Goal: Information Seeking & Learning: Learn about a topic

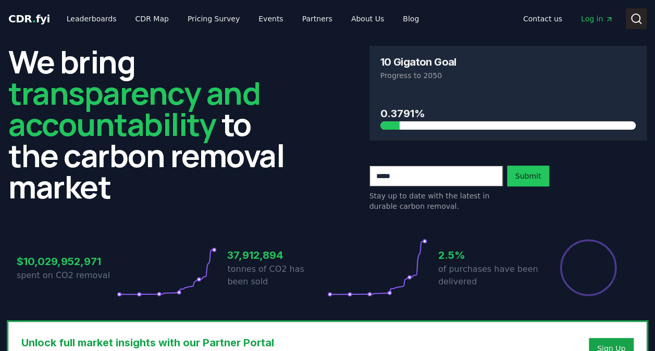
click at [641, 14] on icon at bounding box center [636, 18] width 12 height 12
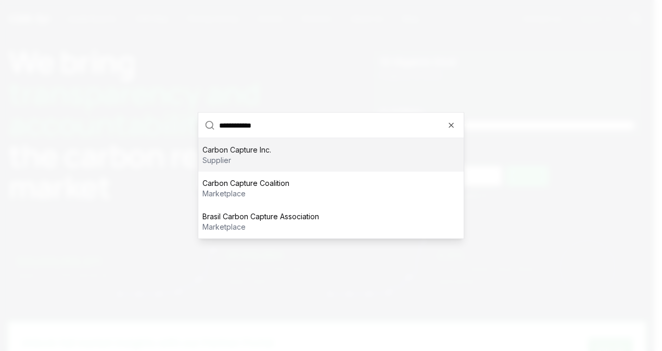
type input "**********"
click at [339, 155] on div "Carbon Capture Inc. supplier" at bounding box center [331, 155] width 266 height 33
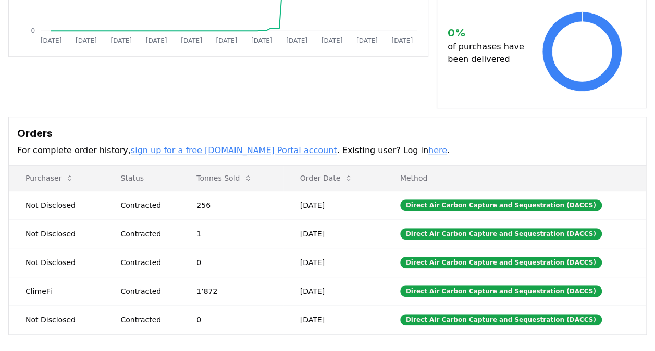
scroll to position [246, 0]
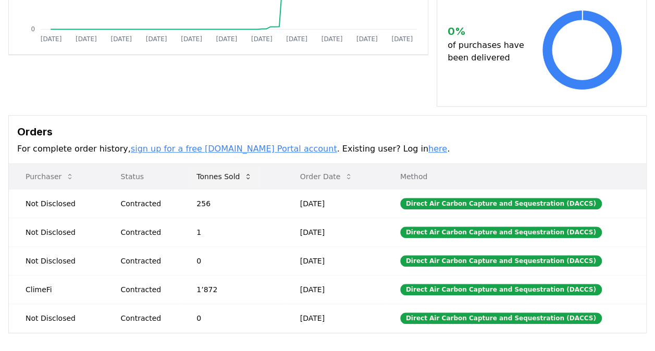
click at [239, 166] on button "Tonnes Sold" at bounding box center [224, 176] width 72 height 21
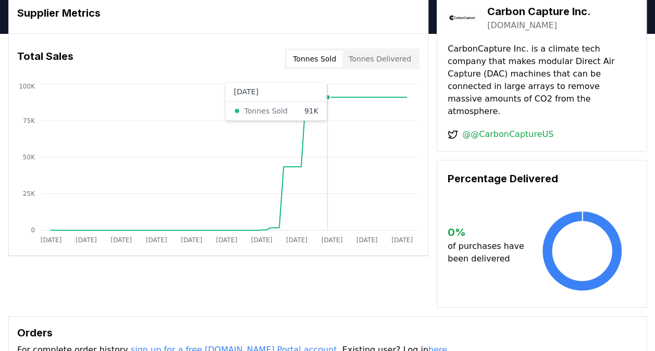
scroll to position [45, 0]
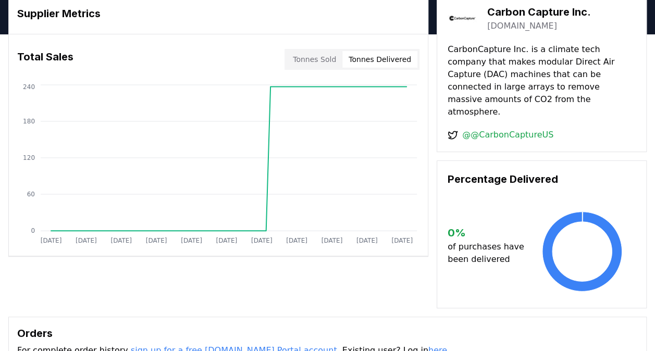
click at [367, 65] on button "Tonnes Delivered" at bounding box center [379, 59] width 75 height 17
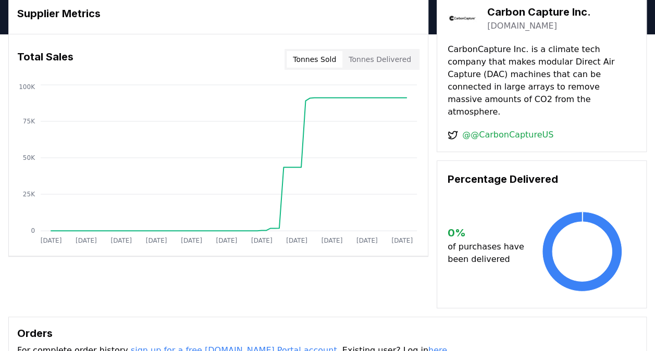
click at [332, 60] on button "Tonnes Sold" at bounding box center [314, 59] width 56 height 17
